Goal: Task Accomplishment & Management: Manage account settings

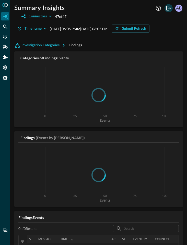
click at [168, 10] on icon "Logout" at bounding box center [168, 8] width 5 height 5
